Goal: Information Seeking & Learning: Check status

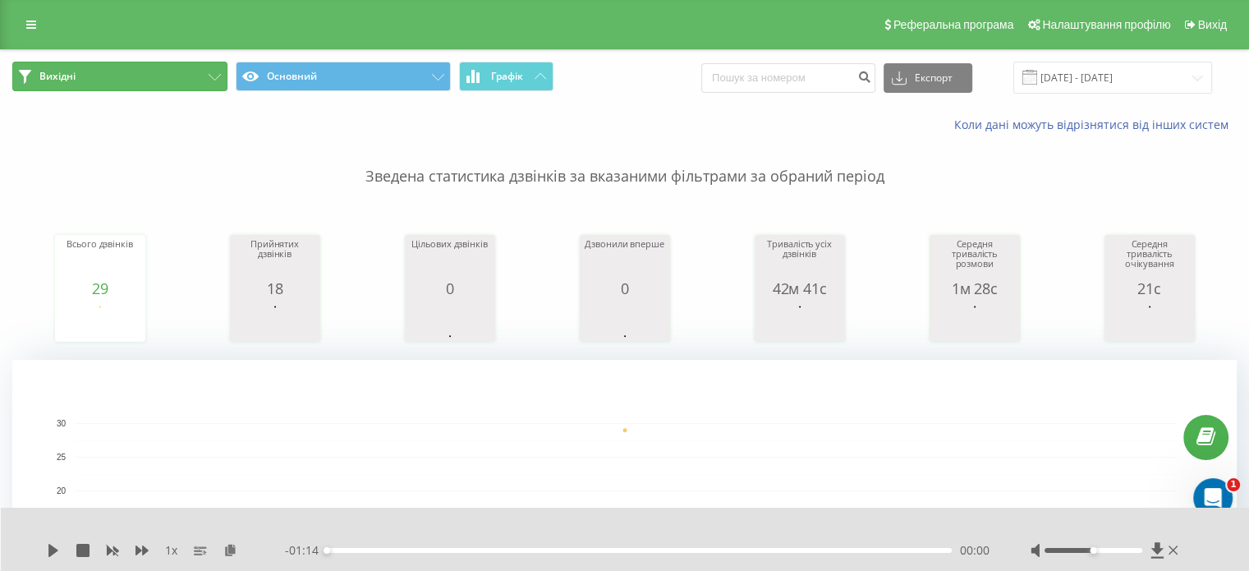
click at [172, 80] on button "Вихідні" at bounding box center [119, 77] width 215 height 30
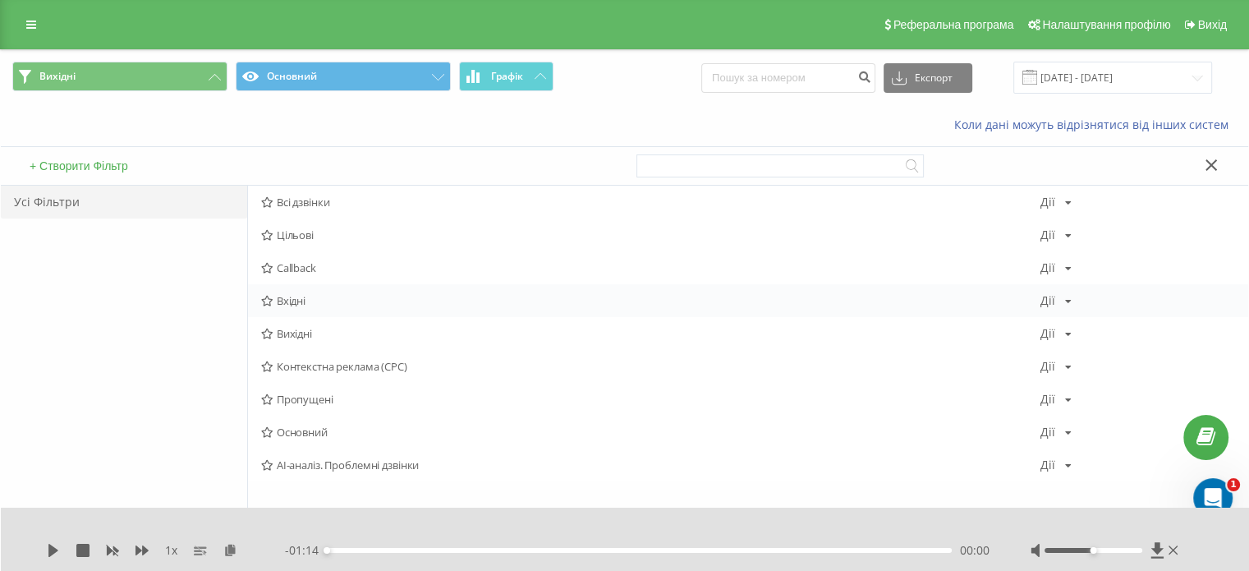
click at [299, 307] on div "Вхідні Дії Редагувати Копіювати Видалити За замовчуванням Поділитися" at bounding box center [748, 300] width 1000 height 33
drag, startPoint x: 295, startPoint y: 295, endPoint x: 499, endPoint y: 203, distance: 223.5
click at [294, 295] on span "Вхідні" at bounding box center [650, 300] width 779 height 11
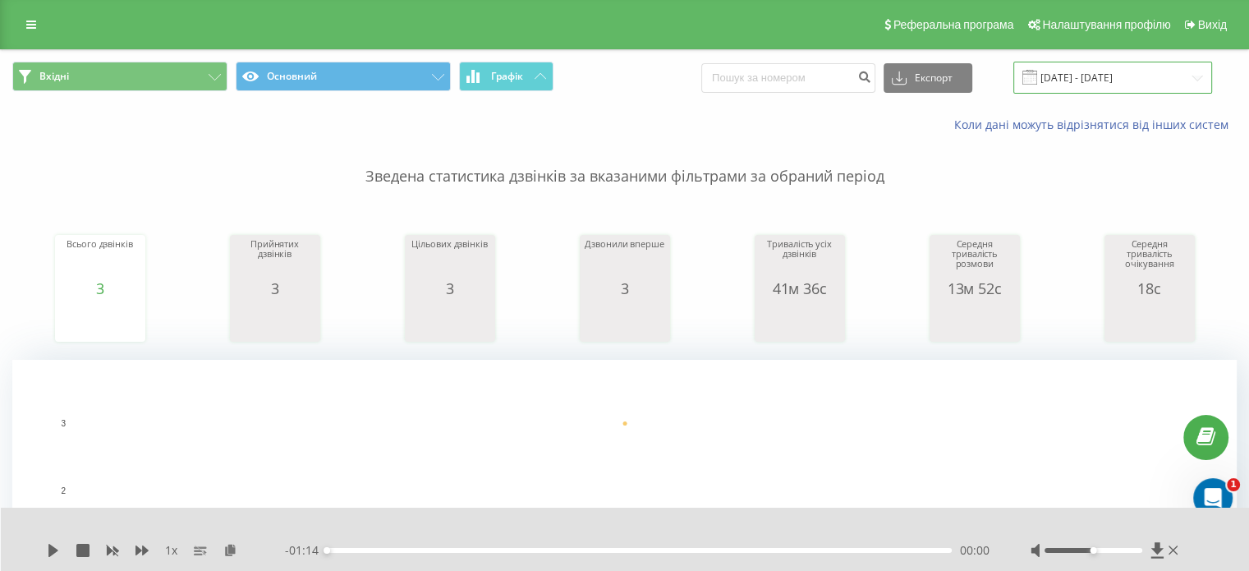
click at [1087, 81] on input "[DATE] - [DATE]" at bounding box center [1113, 78] width 199 height 32
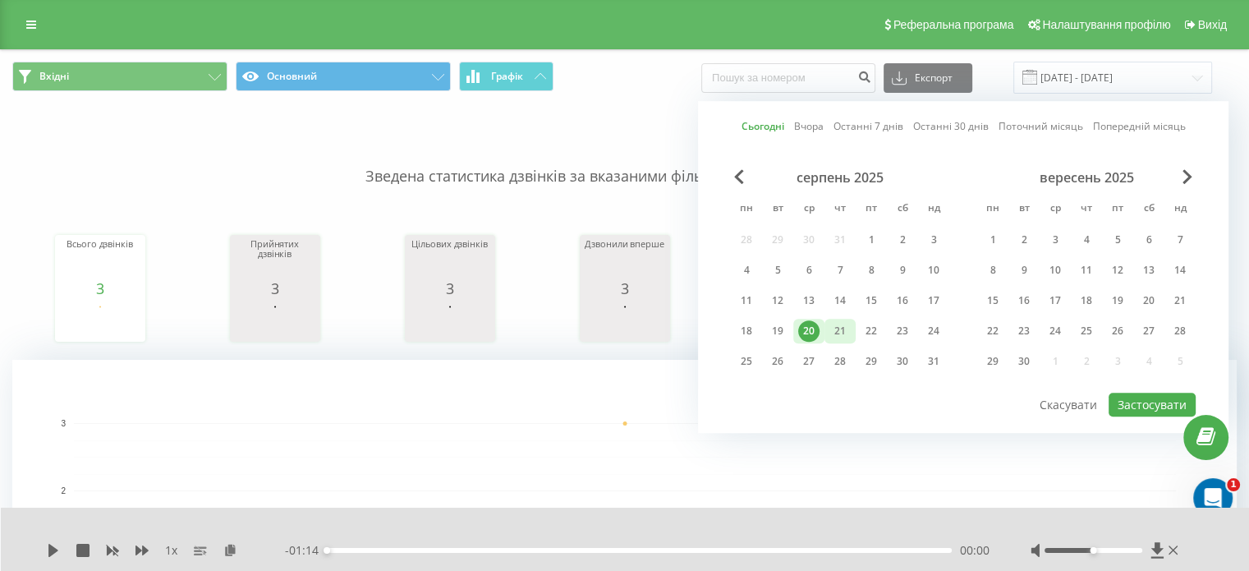
click at [846, 327] on div "21" at bounding box center [840, 330] width 21 height 21
click at [1143, 399] on button "Застосувати" at bounding box center [1152, 405] width 87 height 24
type input "[DATE] - [DATE]"
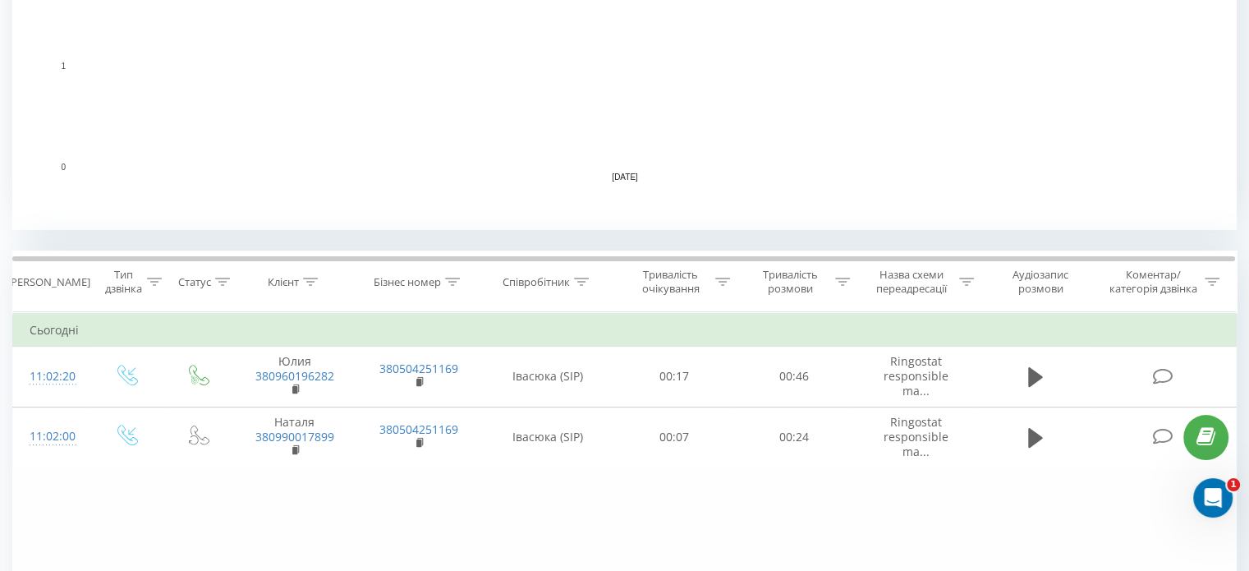
scroll to position [575, 0]
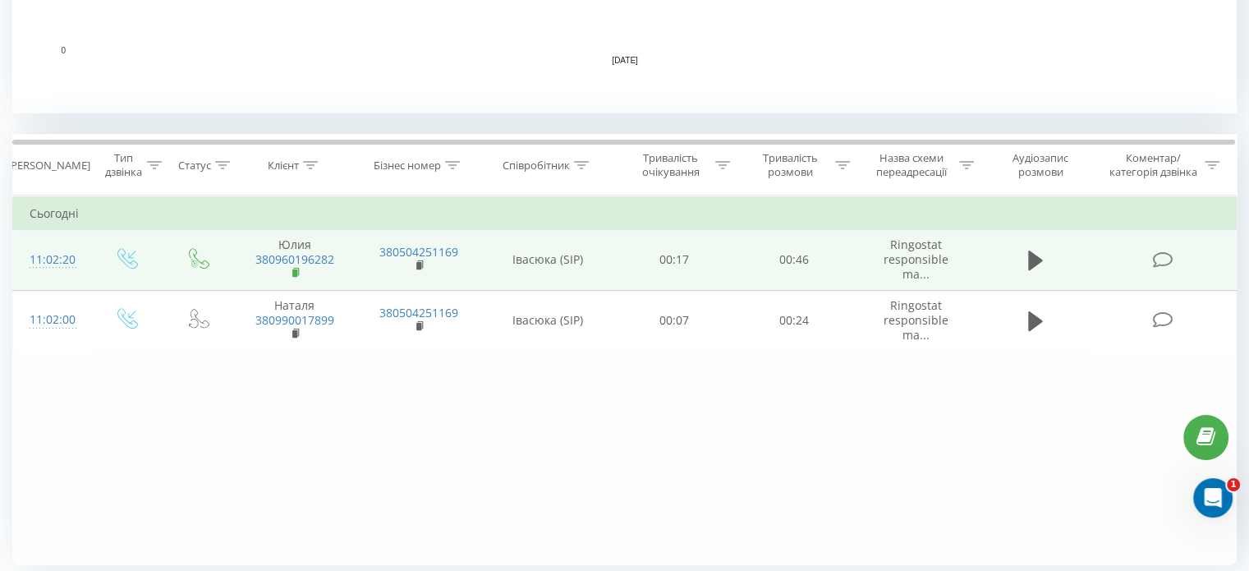
click at [292, 275] on rect at bounding box center [294, 272] width 5 height 7
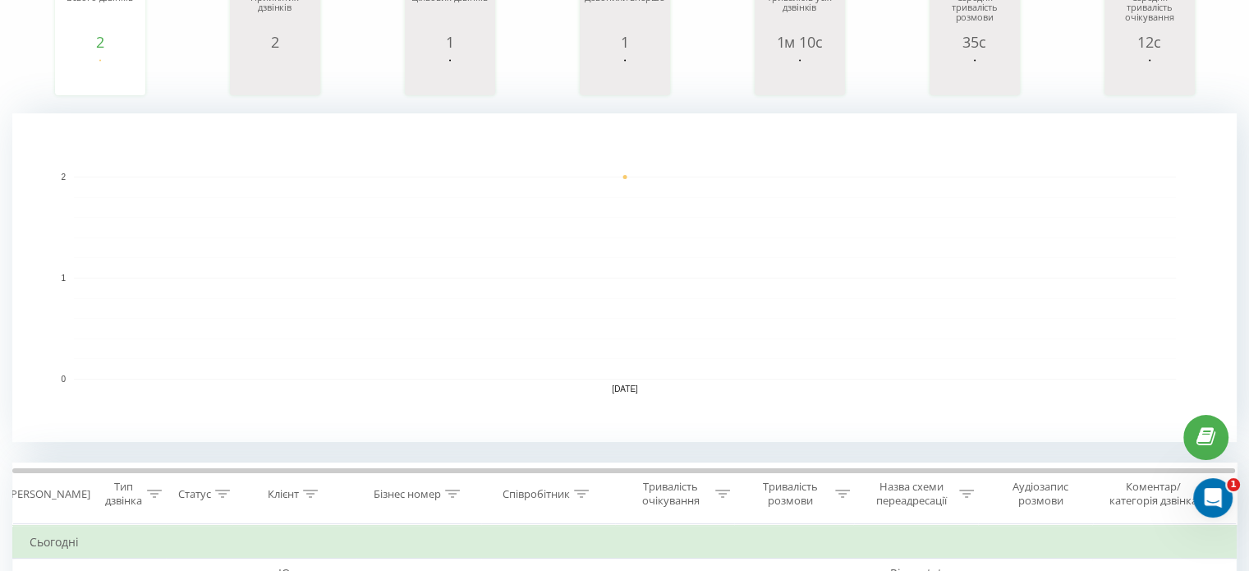
scroll to position [0, 0]
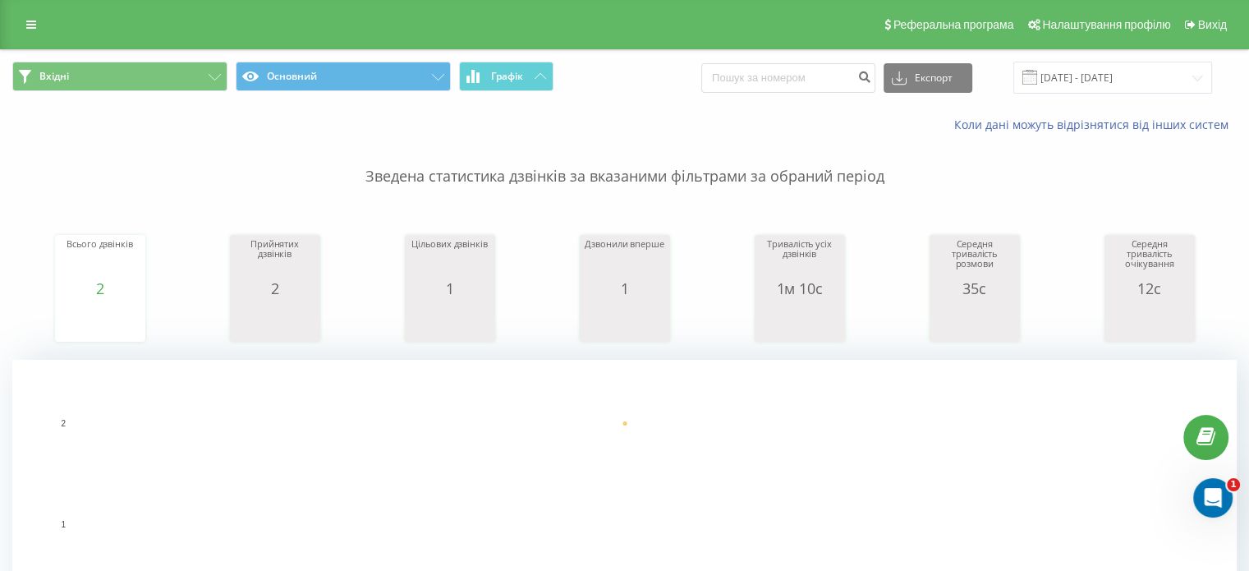
click at [173, 94] on div "Вхідні Основний Графік Експорт .csv .xls .xlsx 21.08.2025 - 21.08.2025" at bounding box center [625, 77] width 1248 height 55
click at [174, 88] on button "Вхідні" at bounding box center [119, 77] width 215 height 30
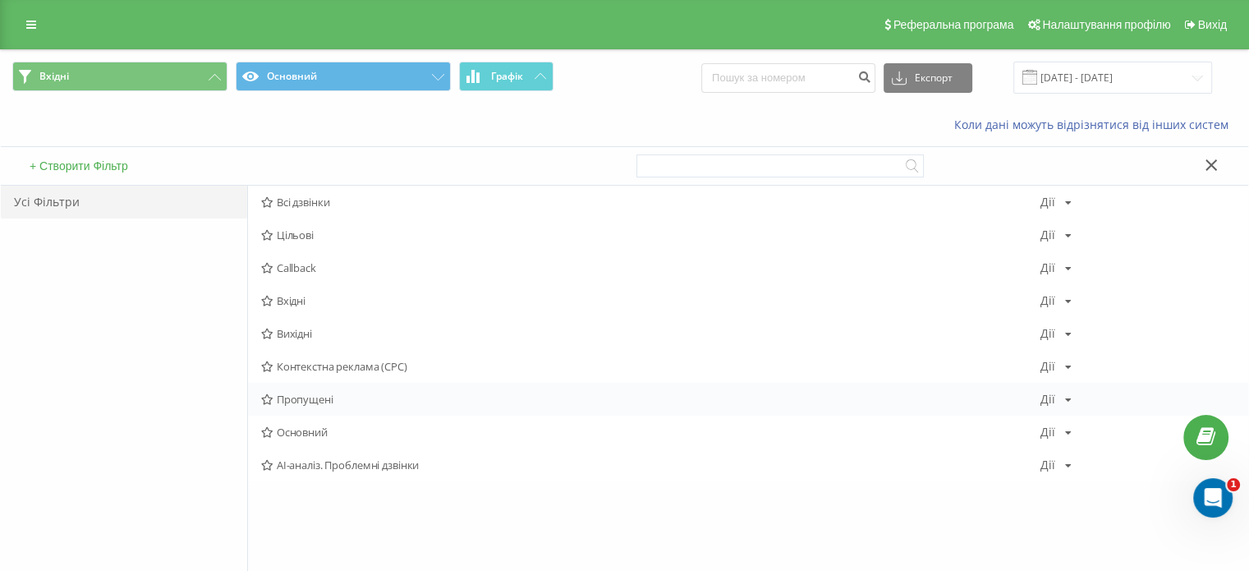
click at [319, 393] on span "Пропущені" at bounding box center [650, 398] width 779 height 11
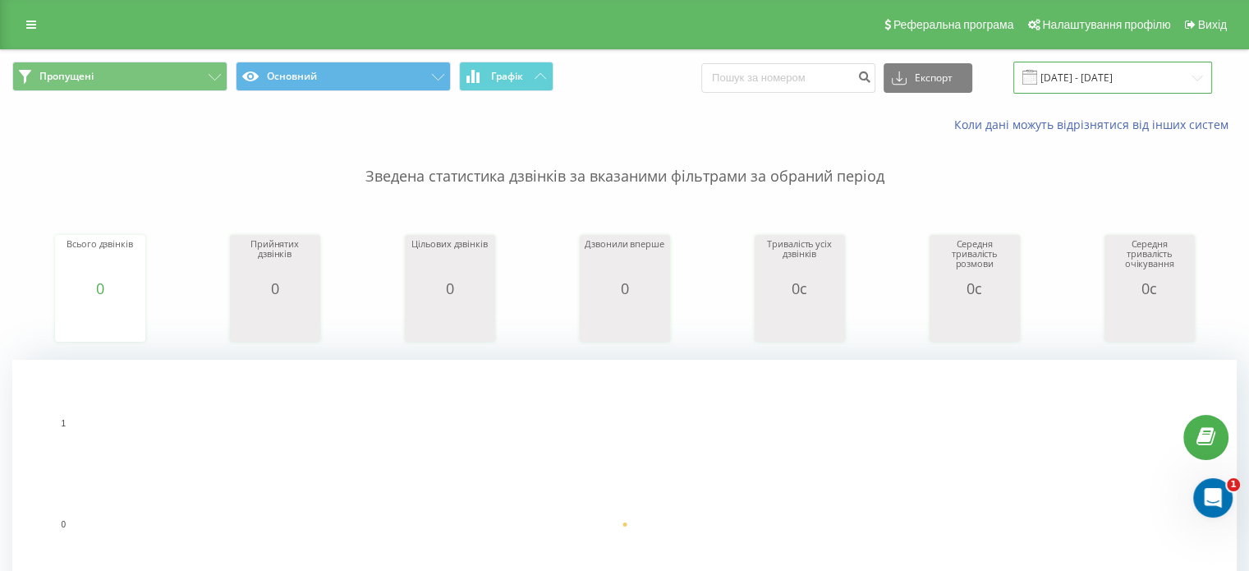
click at [1117, 73] on input "[DATE] - [DATE]" at bounding box center [1113, 78] width 199 height 32
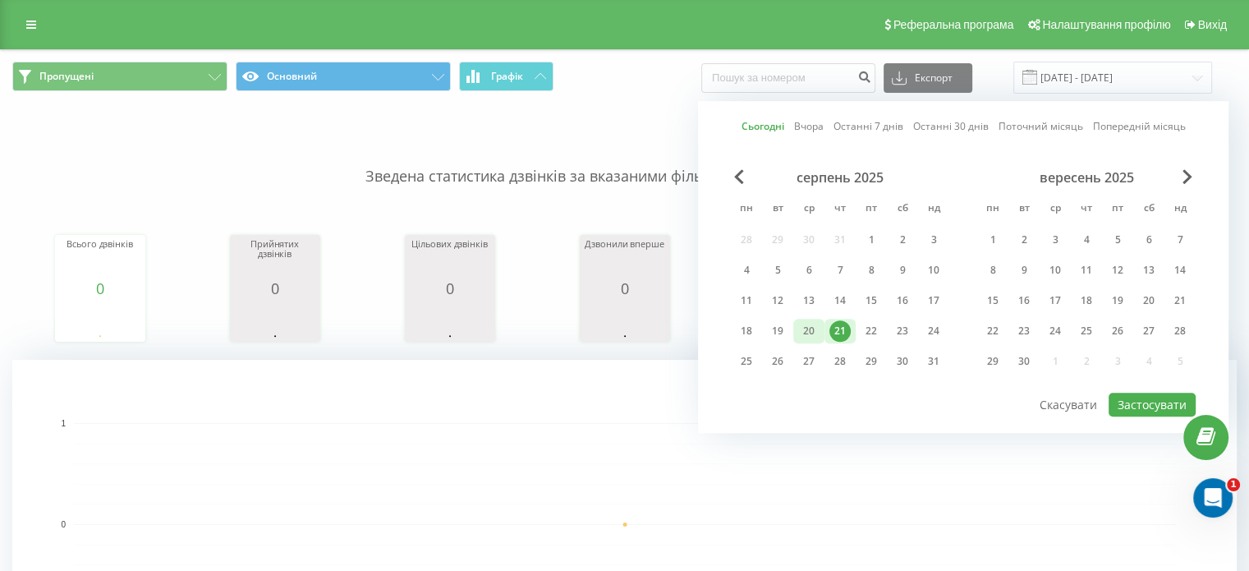
click at [806, 330] on div "20" at bounding box center [808, 330] width 21 height 21
click at [1132, 400] on button "Застосувати" at bounding box center [1152, 405] width 87 height 24
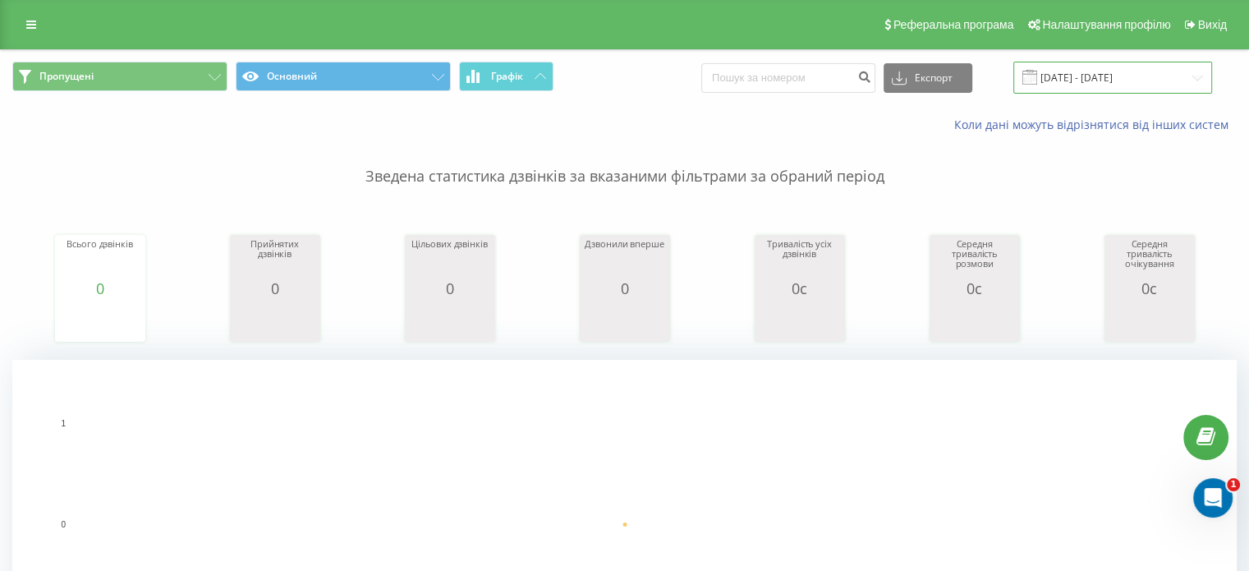
click at [1132, 80] on input "[DATE] - [DATE]" at bounding box center [1113, 78] width 199 height 32
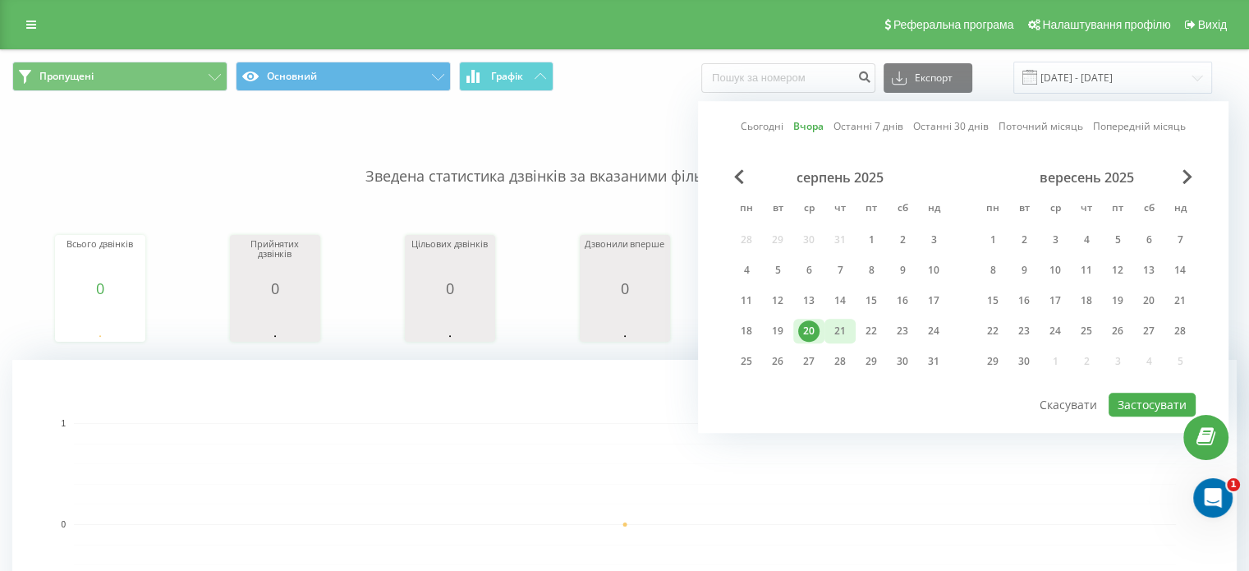
click at [844, 324] on div "21" at bounding box center [840, 330] width 21 height 21
click at [1124, 400] on button "Застосувати" at bounding box center [1152, 405] width 87 height 24
type input "[DATE] - [DATE]"
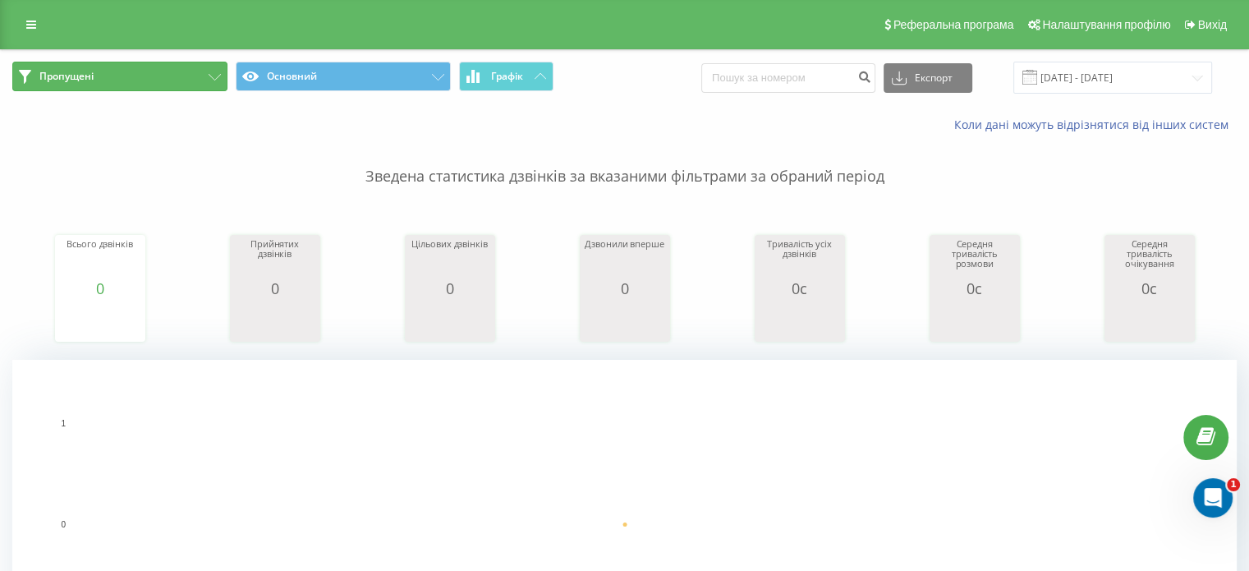
click at [194, 65] on button "Пропущені" at bounding box center [119, 77] width 215 height 30
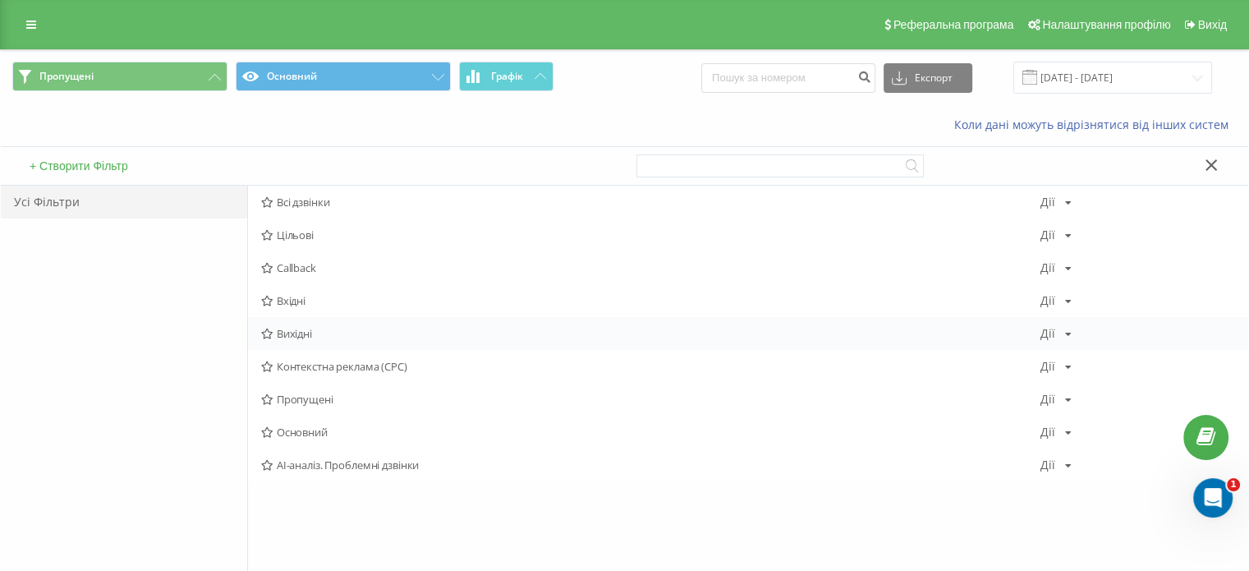
click at [301, 328] on span "Вихідні" at bounding box center [650, 333] width 779 height 11
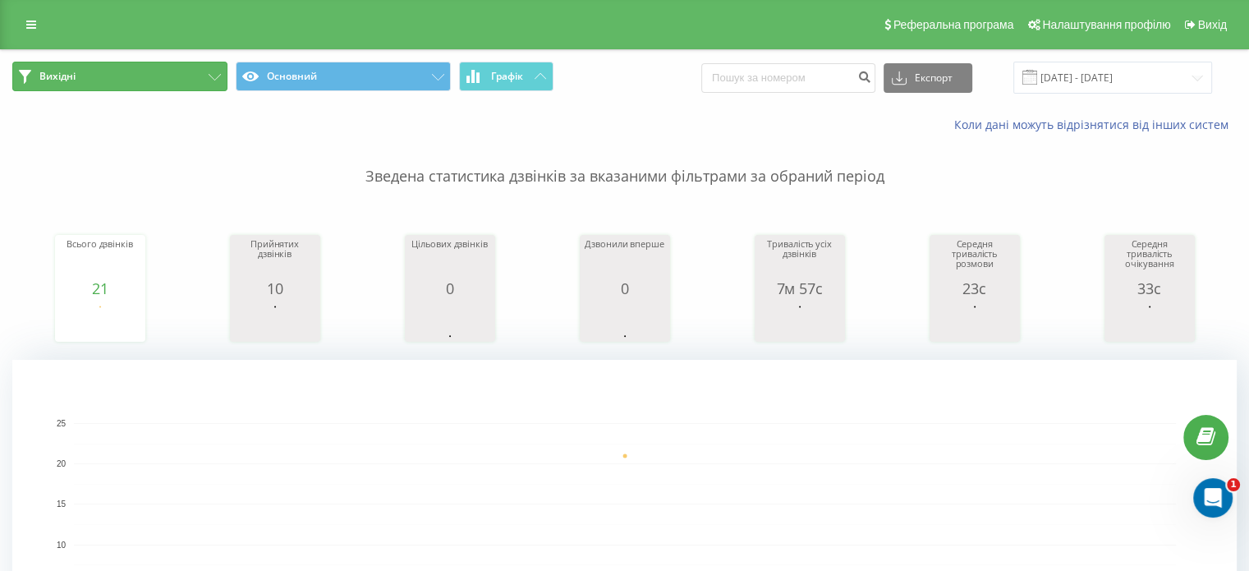
click at [85, 70] on button "Вихідні" at bounding box center [119, 77] width 215 height 30
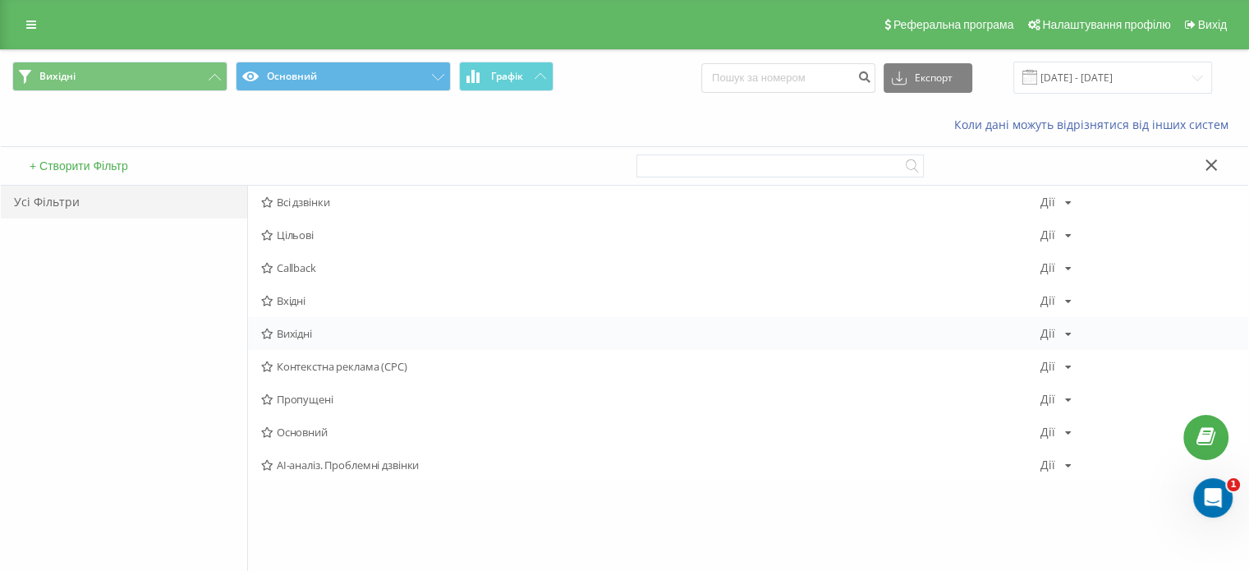
click at [312, 340] on div "Вихідні Дії Редагувати Копіювати Видалити За замовчуванням Поділитися" at bounding box center [748, 333] width 1000 height 33
click at [298, 337] on span "Вихідні" at bounding box center [650, 333] width 779 height 11
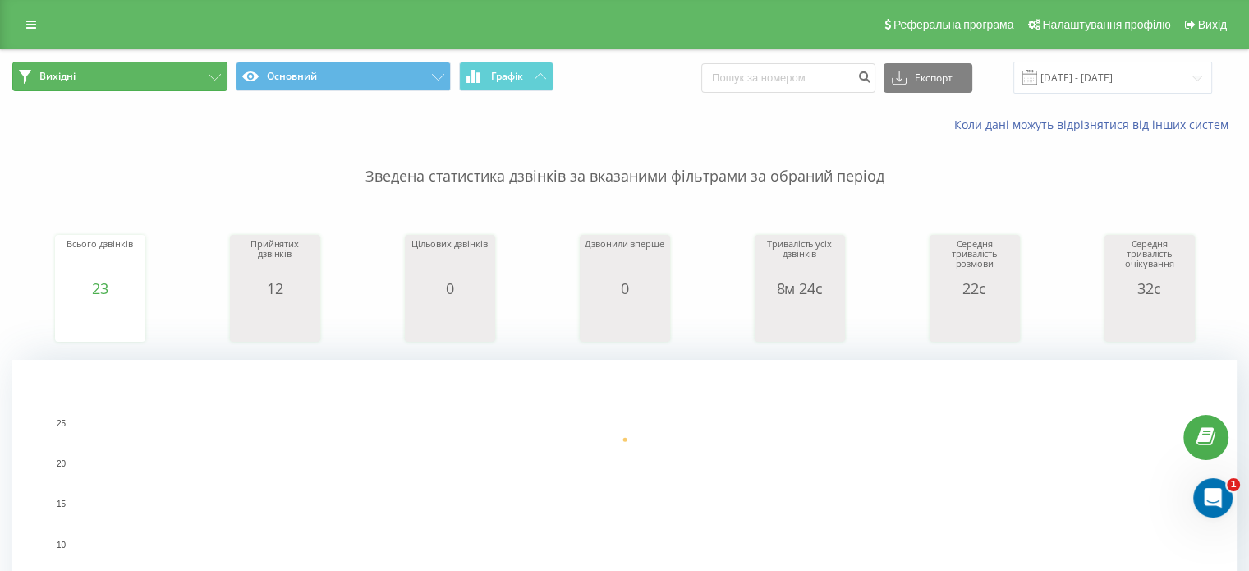
click at [128, 71] on button "Вихідні" at bounding box center [119, 77] width 215 height 30
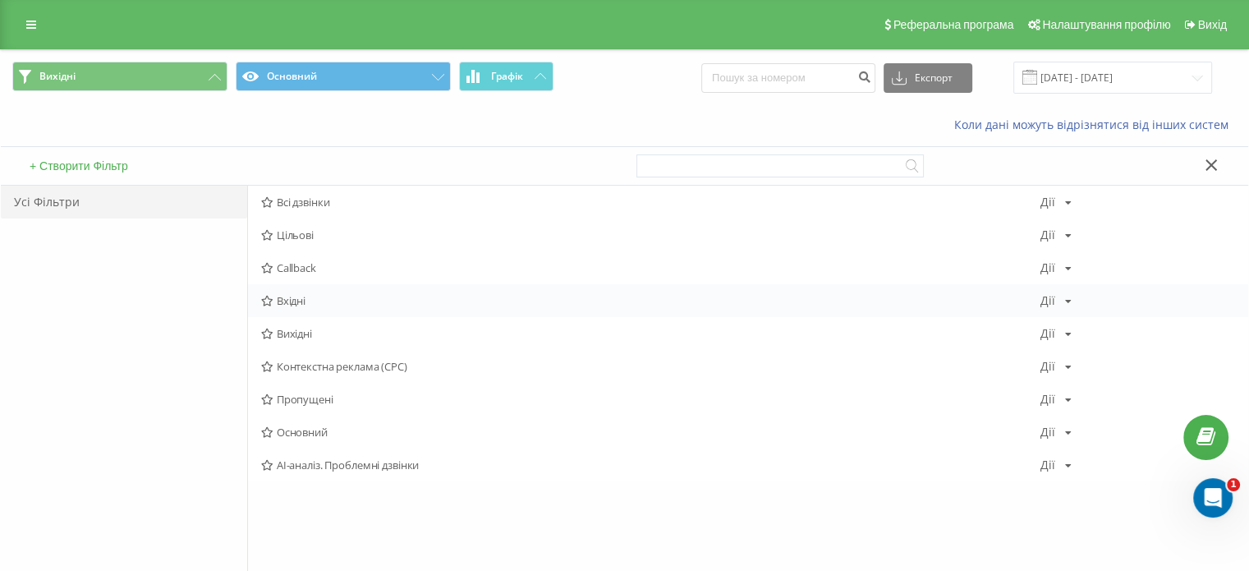
click at [286, 298] on span "Вхідні" at bounding box center [650, 300] width 779 height 11
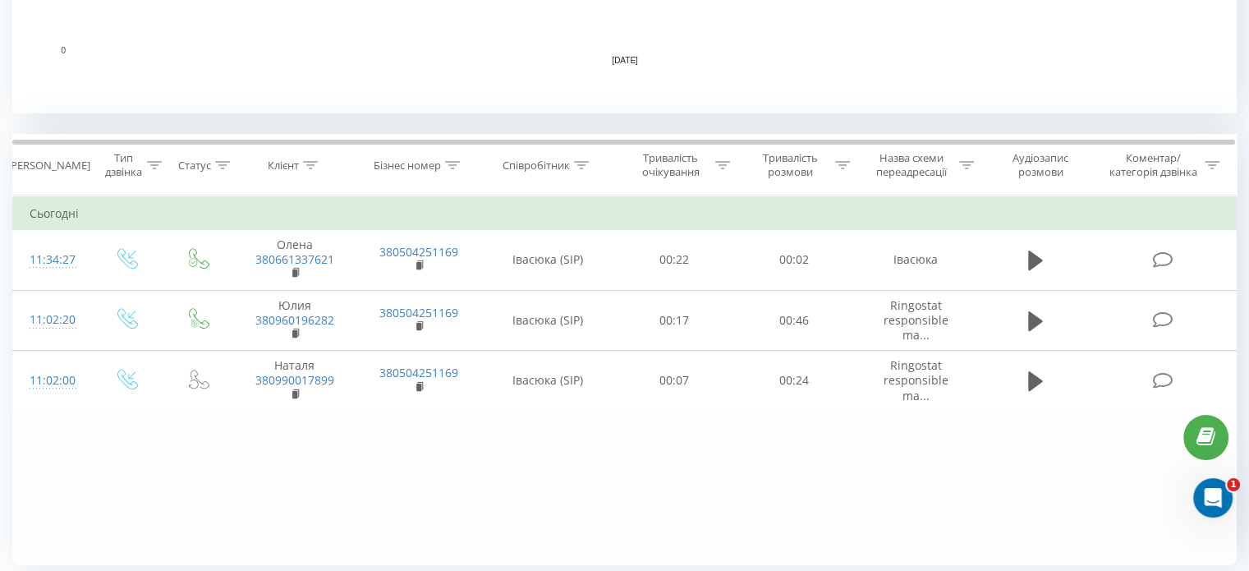
scroll to position [630, 0]
